Goal: Task Accomplishment & Management: Use online tool/utility

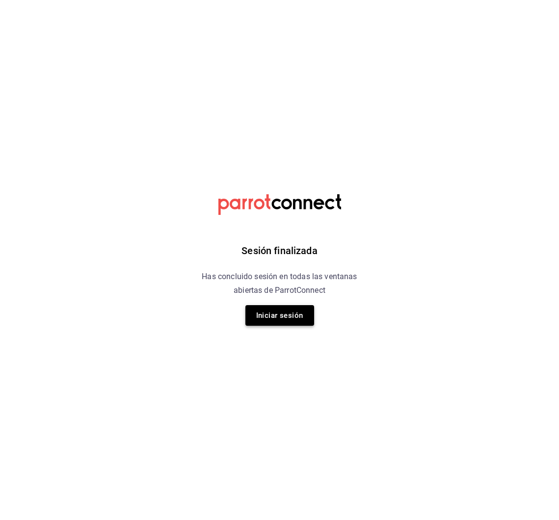
click at [291, 316] on button "Iniciar sesión" at bounding box center [279, 315] width 69 height 21
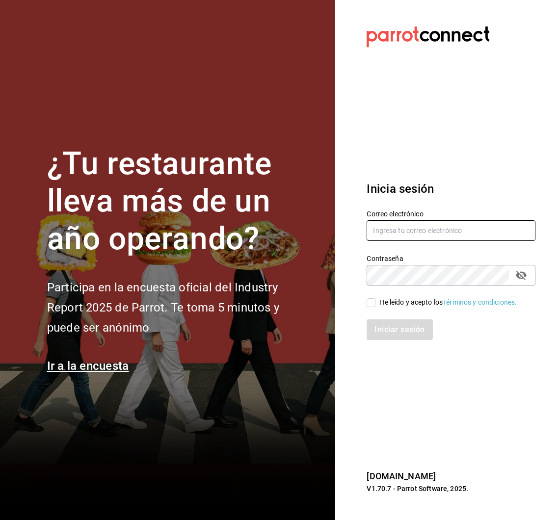
type input "[EMAIL_ADDRESS][DOMAIN_NAME]"
click at [376, 303] on span "He leído y acepto los Términos y condiciones." at bounding box center [445, 302] width 141 height 10
click at [375, 303] on input "He leído y acepto los Términos y condiciones." at bounding box center [370, 302] width 9 height 9
checkbox input "true"
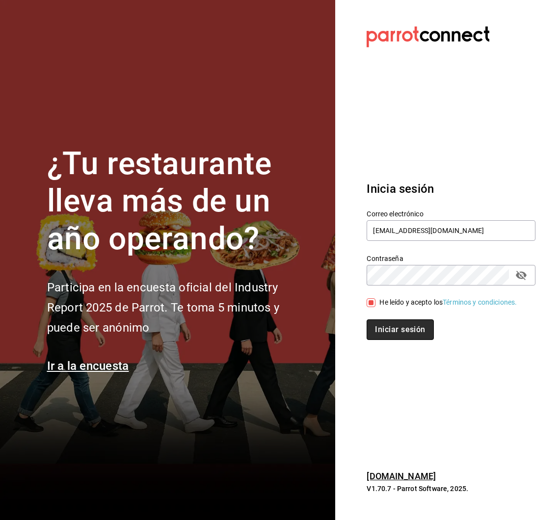
click at [391, 324] on button "Iniciar sesión" at bounding box center [399, 329] width 67 height 21
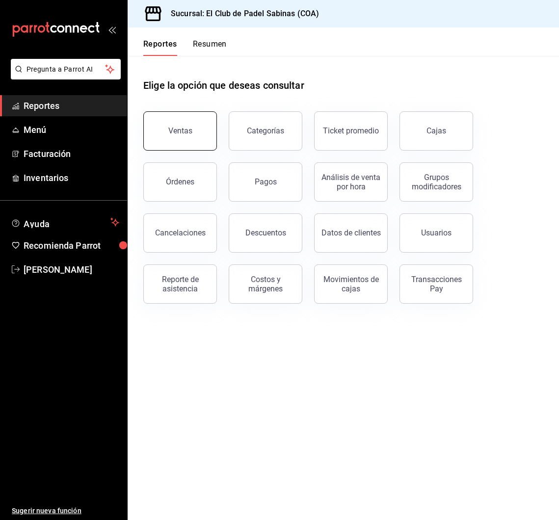
click at [196, 131] on button "Ventas" at bounding box center [180, 130] width 74 height 39
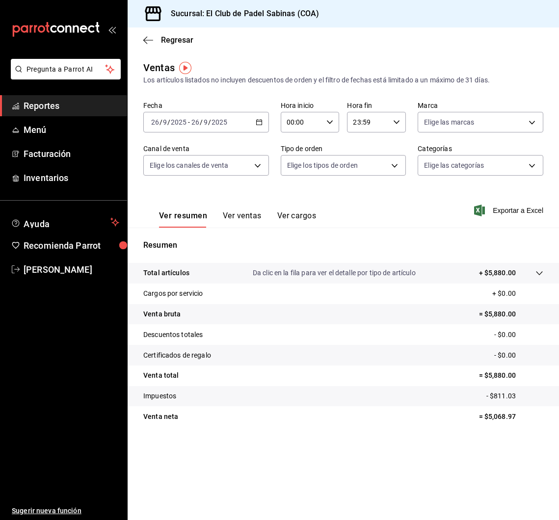
click at [260, 123] on icon "button" at bounding box center [259, 122] width 7 height 7
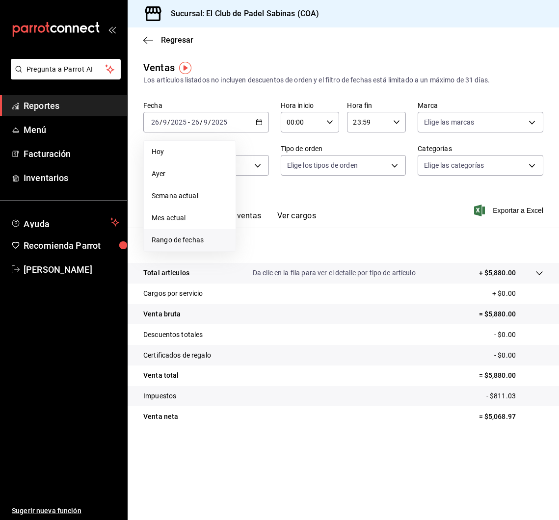
click at [185, 239] on span "Rango de fechas" at bounding box center [190, 240] width 76 height 10
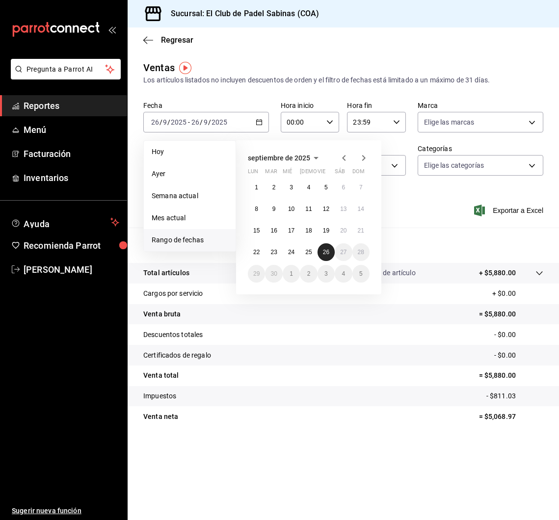
click at [324, 254] on abbr "26" at bounding box center [326, 252] width 6 height 7
click at [307, 254] on abbr "25" at bounding box center [308, 252] width 6 height 7
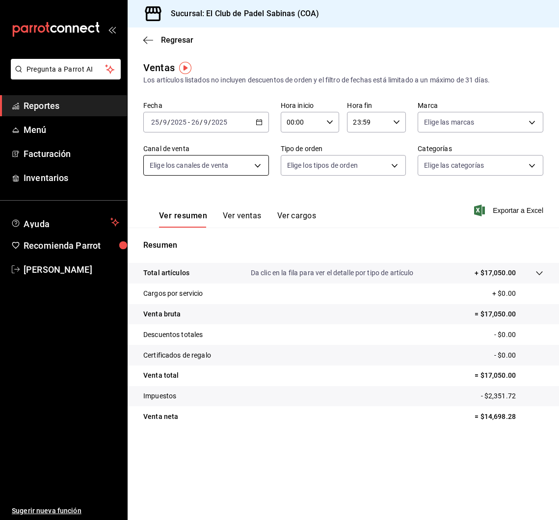
click at [242, 163] on body "Pregunta a Parrot AI Reportes Menú Facturación Inventarios Ayuda Recomienda Par…" at bounding box center [279, 260] width 559 height 520
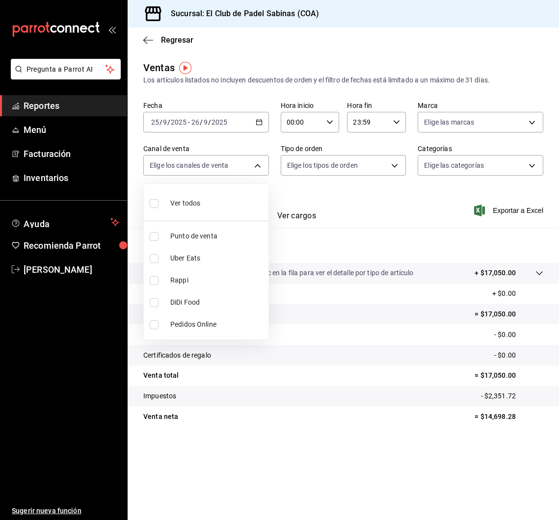
click at [256, 167] on div at bounding box center [279, 260] width 559 height 520
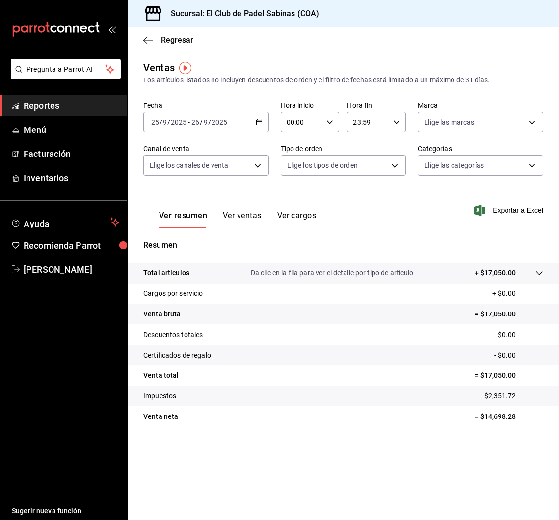
click at [256, 167] on body "Pregunta a Parrot AI Reportes Menú Facturación Inventarios Ayuda Recomienda Par…" at bounding box center [279, 260] width 559 height 520
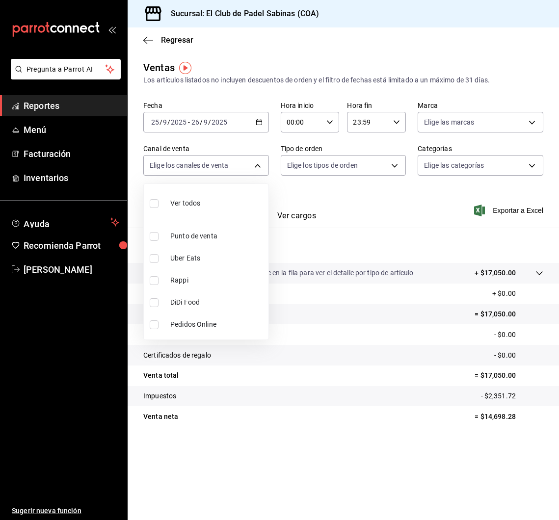
click at [256, 167] on div at bounding box center [279, 260] width 559 height 520
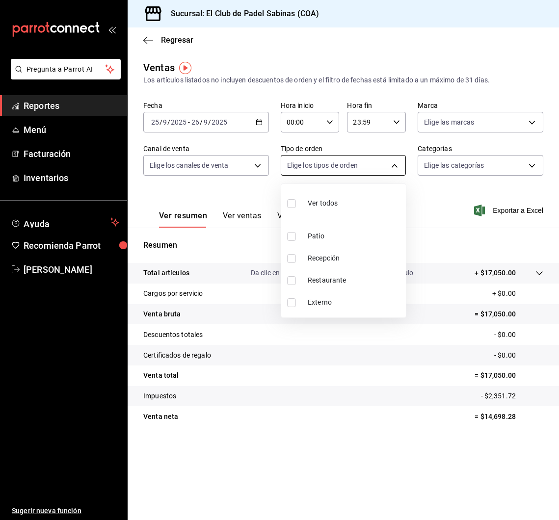
click at [395, 162] on body "Pregunta a Parrot AI Reportes Menú Facturación Inventarios Ayuda Recomienda Par…" at bounding box center [279, 260] width 559 height 520
click at [481, 121] on div at bounding box center [279, 260] width 559 height 520
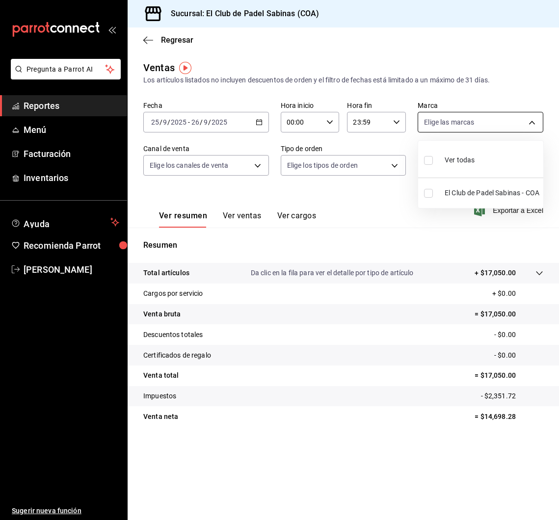
click at [480, 121] on body "Pregunta a Parrot AI Reportes Menú Facturación Inventarios Ayuda Recomienda Par…" at bounding box center [279, 260] width 559 height 520
click at [484, 123] on div at bounding box center [279, 260] width 559 height 520
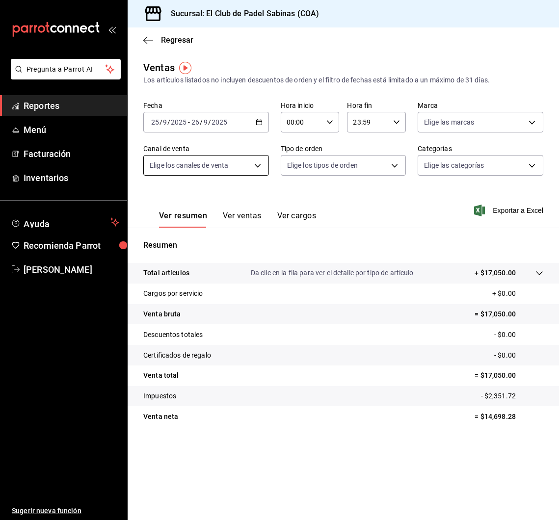
click at [240, 164] on body "Pregunta a Parrot AI Reportes Menú Facturación Inventarios Ayuda Recomienda Par…" at bounding box center [279, 260] width 559 height 520
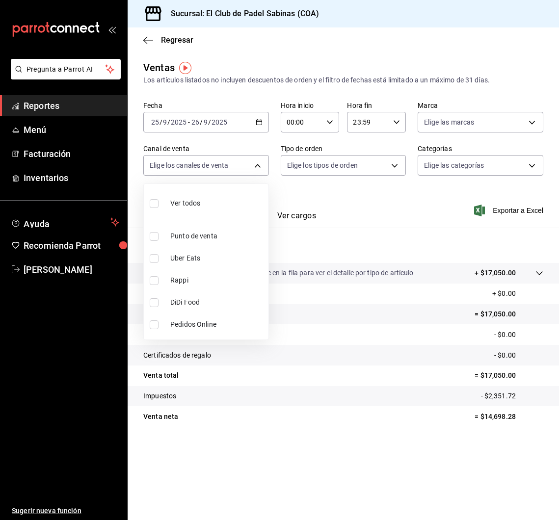
click at [364, 201] on div at bounding box center [279, 260] width 559 height 520
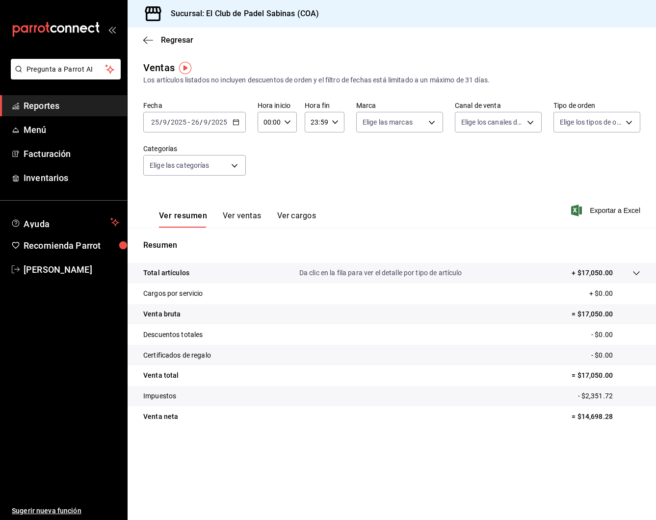
click at [237, 122] on \(Stroke\) "button" at bounding box center [235, 121] width 5 height 0
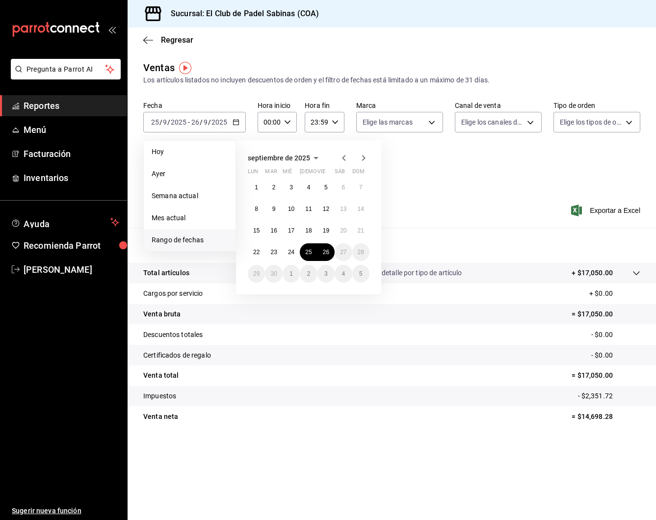
click at [404, 208] on div "septiembre de 2025 lun mar mié jue vie sáb dom 1 2 3 4 5 6 7 8 9 10 11 12 13 14…" at bounding box center [322, 213] width 172 height 162
click at [404, 207] on div "septiembre de 2025 lun mar mié jue vie sáb dom 1 2 3 4 5 6 7 8 9 10 11 12 13 14…" at bounding box center [322, 213] width 172 height 162
click at [435, 169] on div "Fecha 2025-09-25 25 / 9 / 2025 - 2025-09-26 26 / 9 / 2025 Hoy Ayer Semana actua…" at bounding box center [391, 144] width 497 height 86
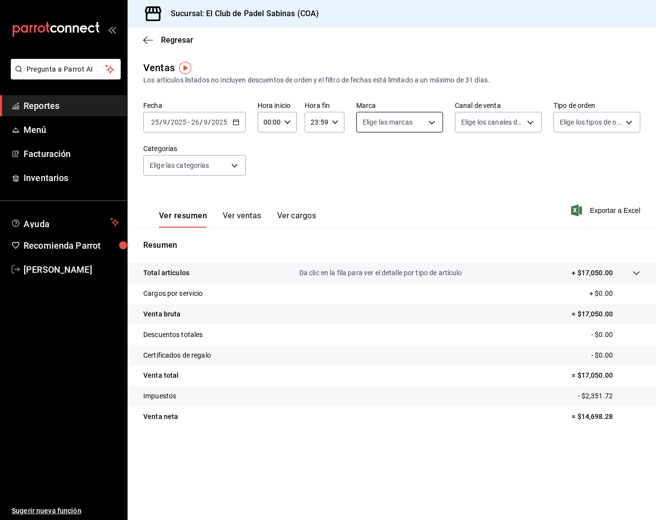
click at [431, 124] on body "Pregunta a Parrot AI Reportes Menú Facturación Inventarios Ayuda Recomienda Par…" at bounding box center [328, 260] width 656 height 520
click at [431, 124] on div at bounding box center [328, 260] width 656 height 520
click at [504, 125] on body "Pregunta a Parrot AI Reportes Menú Facturación Inventarios Ayuda Recomienda Par…" at bounding box center [328, 260] width 656 height 520
click at [504, 125] on div at bounding box center [328, 260] width 656 height 520
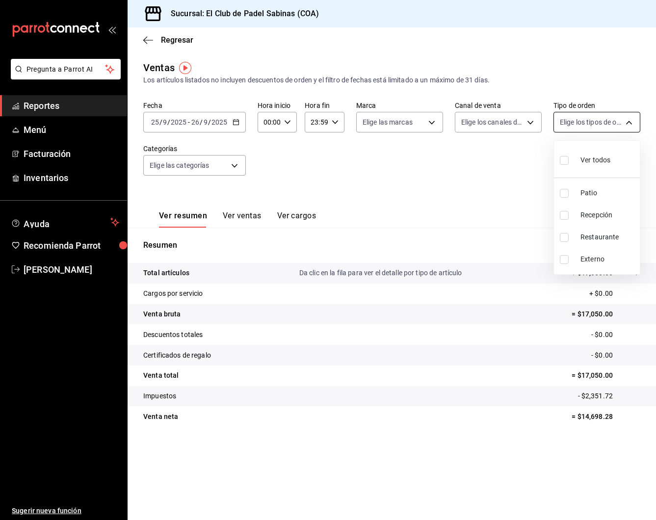
click at [558, 128] on body "Pregunta a Parrot AI Reportes Menú Facturación Inventarios Ayuda Recomienda Par…" at bounding box center [328, 260] width 656 height 520
click at [159, 158] on div at bounding box center [328, 260] width 656 height 520
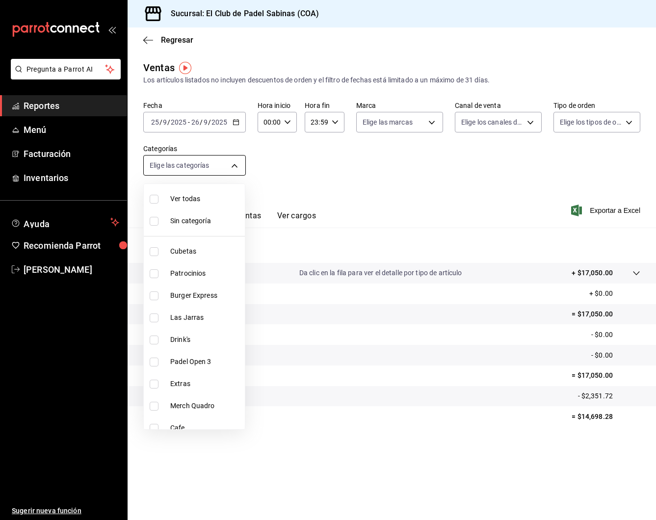
click at [166, 166] on body "Pregunta a Parrot AI Reportes Menú Facturación Inventarios Ayuda Recomienda Par…" at bounding box center [328, 260] width 656 height 520
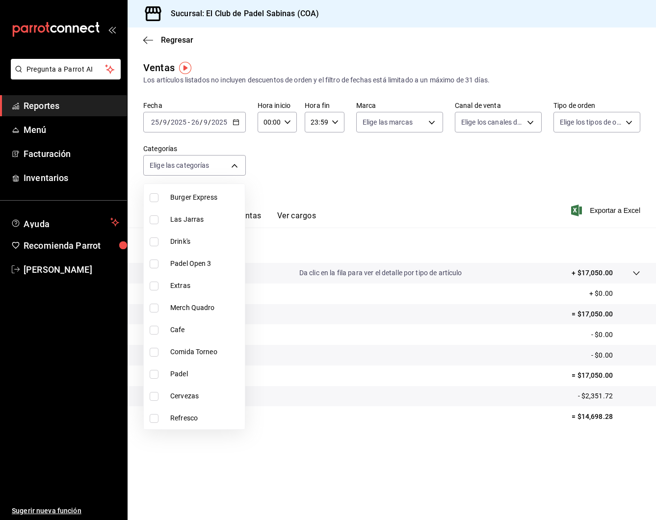
scroll to position [98, 0]
click at [187, 372] on span "Padel" at bounding box center [205, 374] width 71 height 10
type input "efc3b7c4-eb51-42a8-866d-d080aa263954"
checkbox input "true"
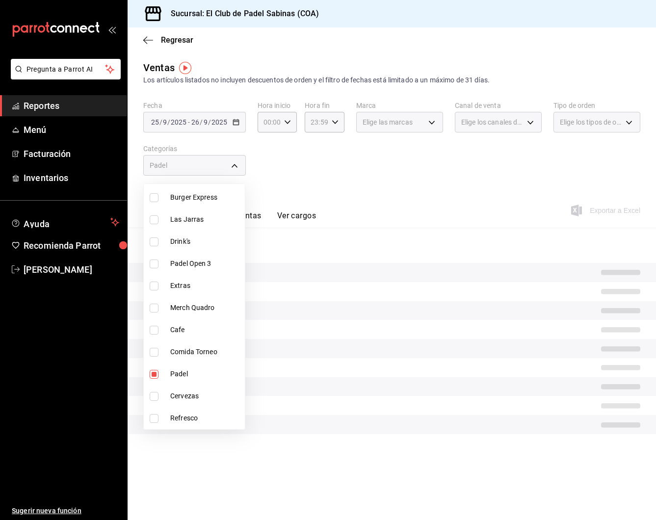
click at [252, 217] on div at bounding box center [328, 260] width 656 height 520
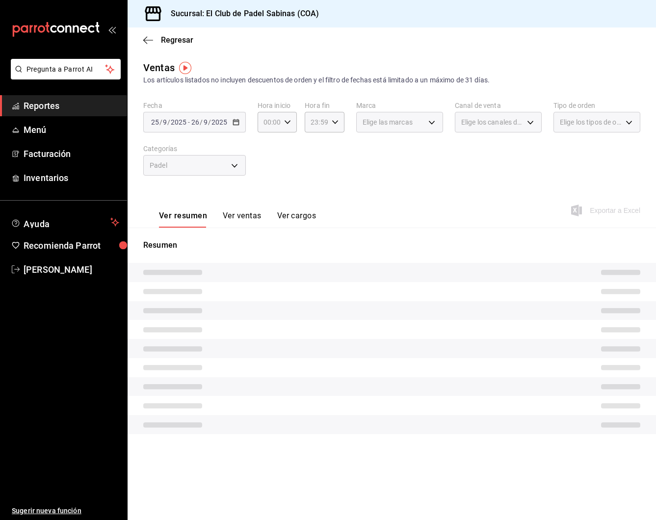
click at [236, 215] on button "Ver ventas" at bounding box center [242, 219] width 39 height 17
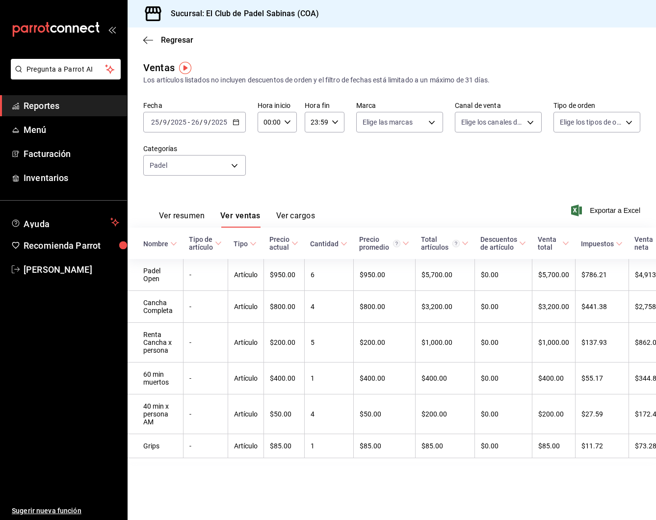
click at [280, 119] on div "00:00 Hora inicio" at bounding box center [277, 122] width 40 height 21
click at [265, 202] on button "14" at bounding box center [266, 200] width 16 height 20
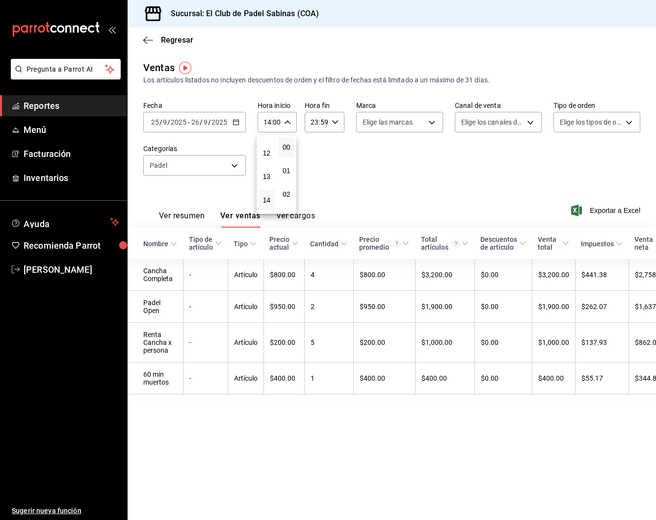
click at [325, 158] on div at bounding box center [328, 260] width 656 height 520
click at [287, 115] on div "14:00 Hora inicio" at bounding box center [277, 122] width 40 height 21
click at [272, 171] on button "13" at bounding box center [266, 164] width 16 height 20
type input "13:00"
